Goal: Check status: Check status

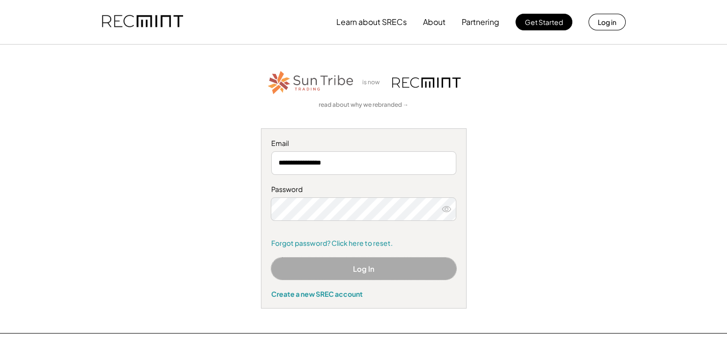
click at [346, 266] on button "Log In" at bounding box center [363, 268] width 185 height 22
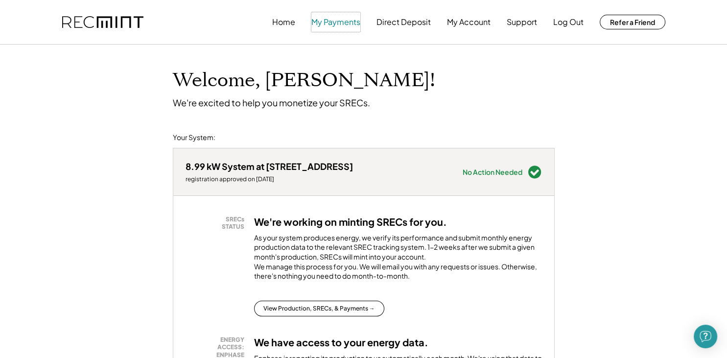
click at [329, 23] on button "My Payments" at bounding box center [335, 22] width 49 height 20
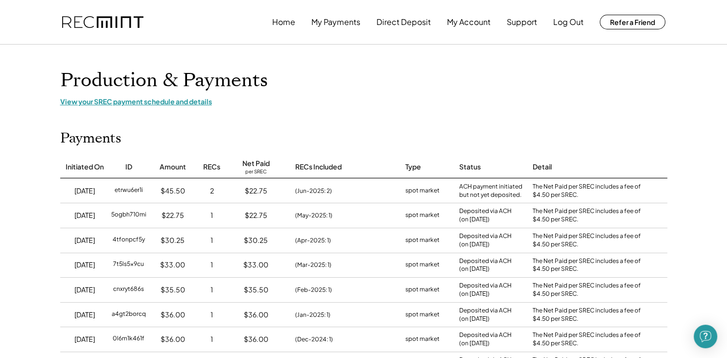
click at [186, 103] on div "View your SREC payment schedule and details" at bounding box center [363, 101] width 607 height 9
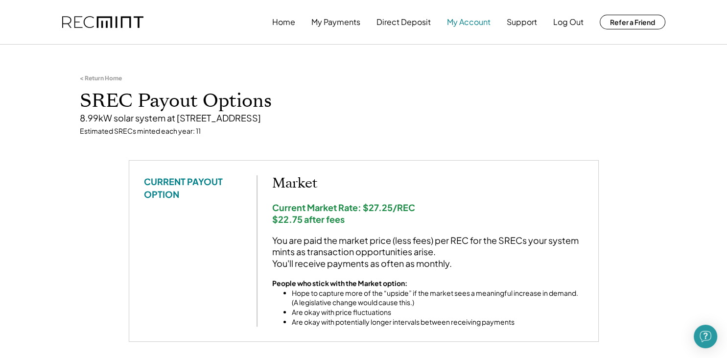
click at [469, 21] on button "My Account" at bounding box center [469, 22] width 44 height 20
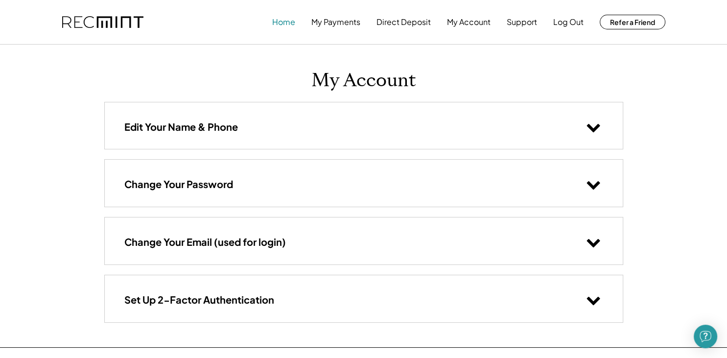
click at [286, 19] on button "Home" at bounding box center [283, 22] width 23 height 20
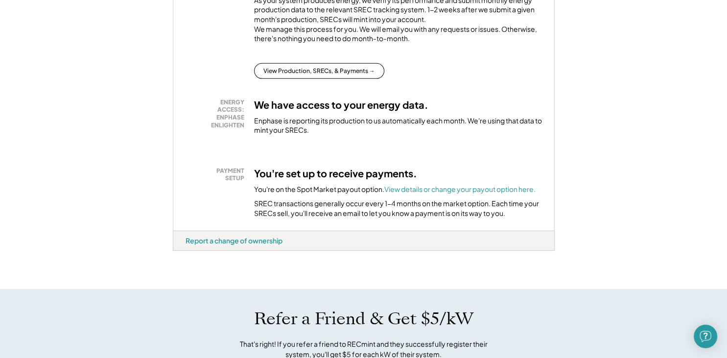
scroll to position [258, 0]
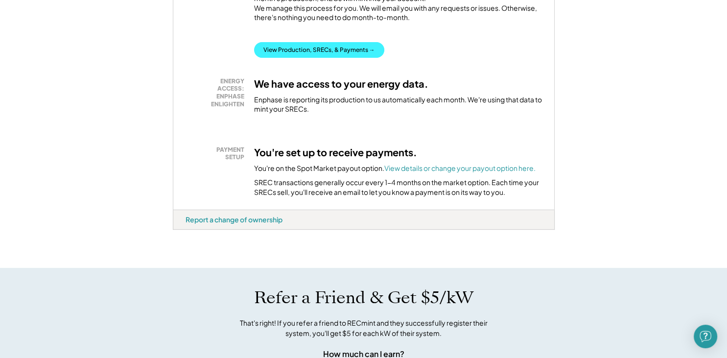
click at [279, 58] on button "View Production, SRECs, & Payments →" at bounding box center [319, 50] width 130 height 16
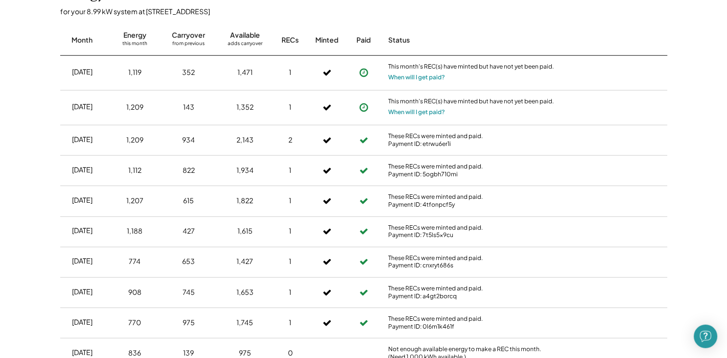
scroll to position [775, 0]
